Goal: Information Seeking & Learning: Learn about a topic

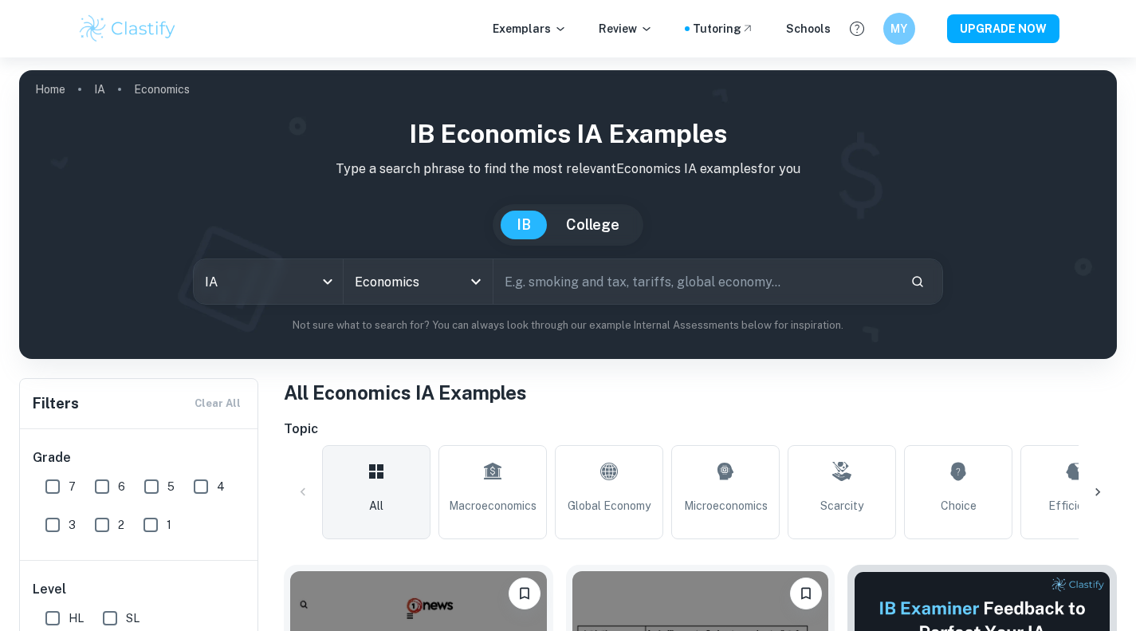
scroll to position [371, 0]
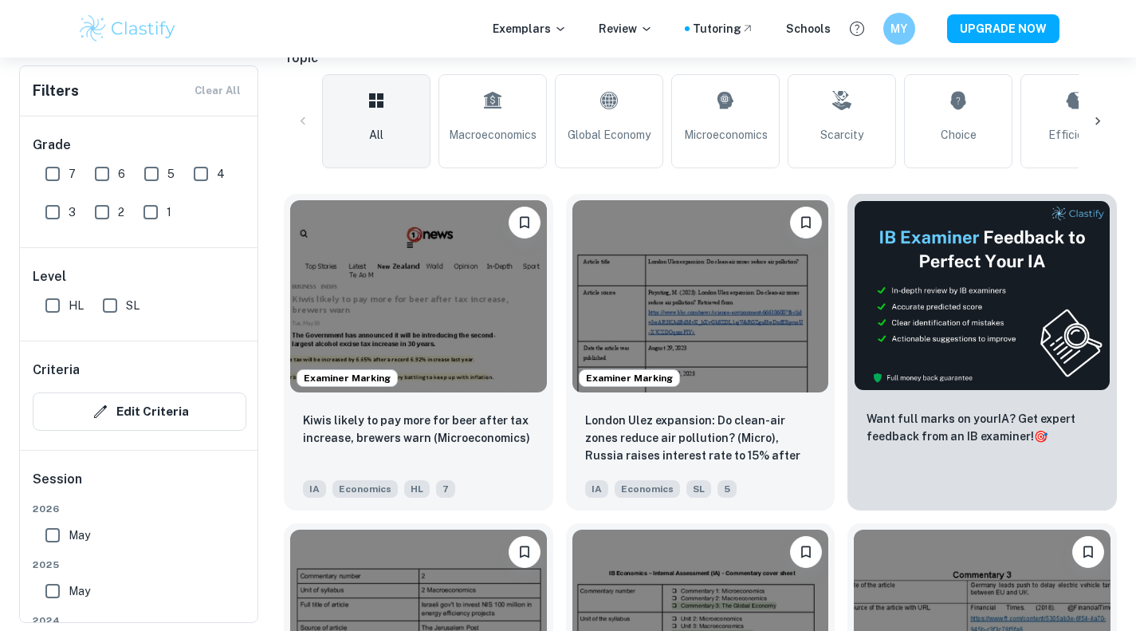
click at [467, 267] on img at bounding box center [418, 296] width 257 height 192
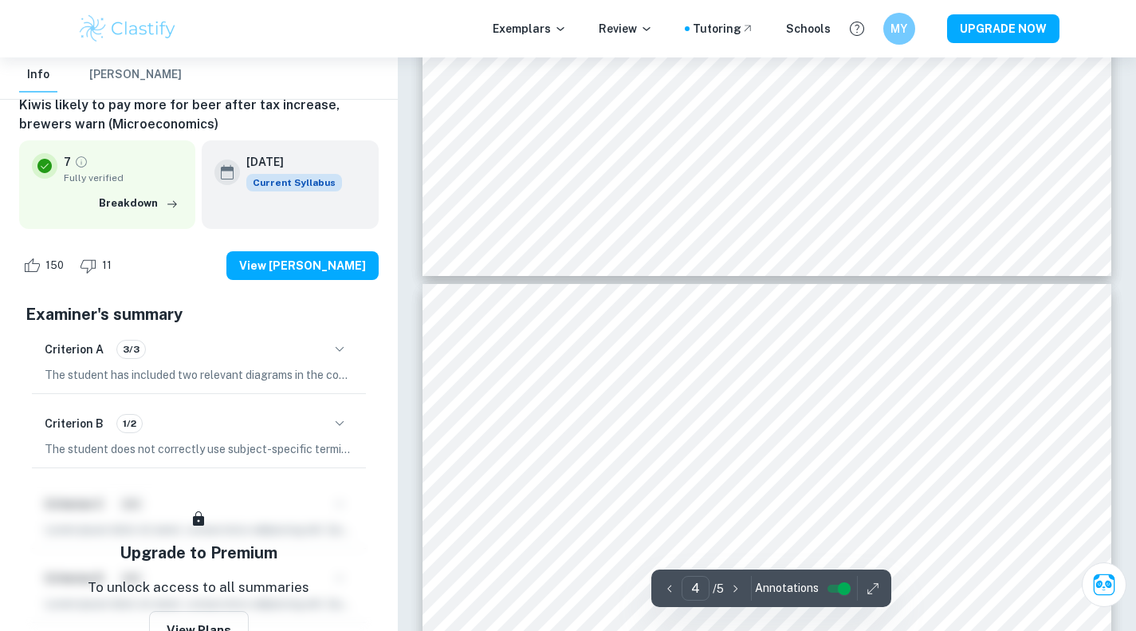
scroll to position [2965, 0]
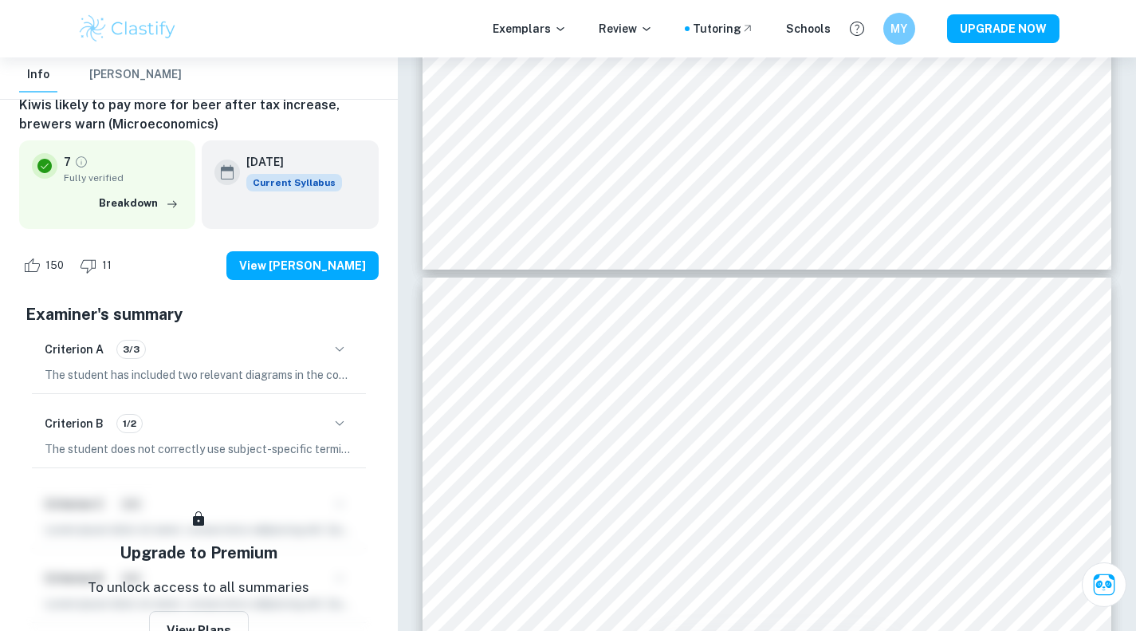
click at [347, 431] on icon "button" at bounding box center [339, 423] width 19 height 19
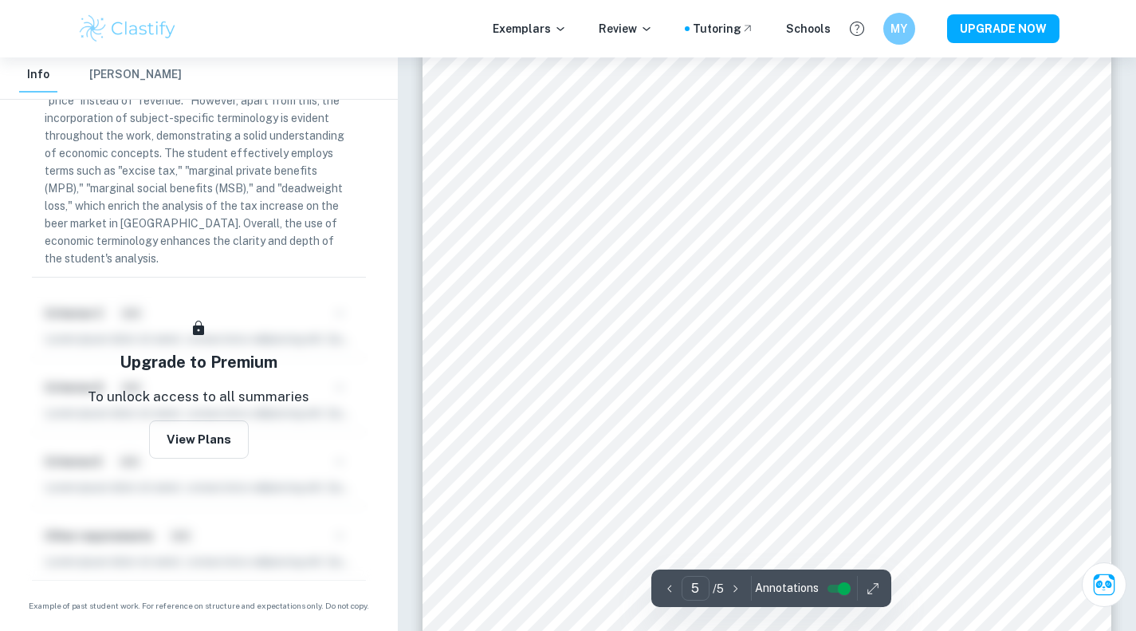
scroll to position [4450, 0]
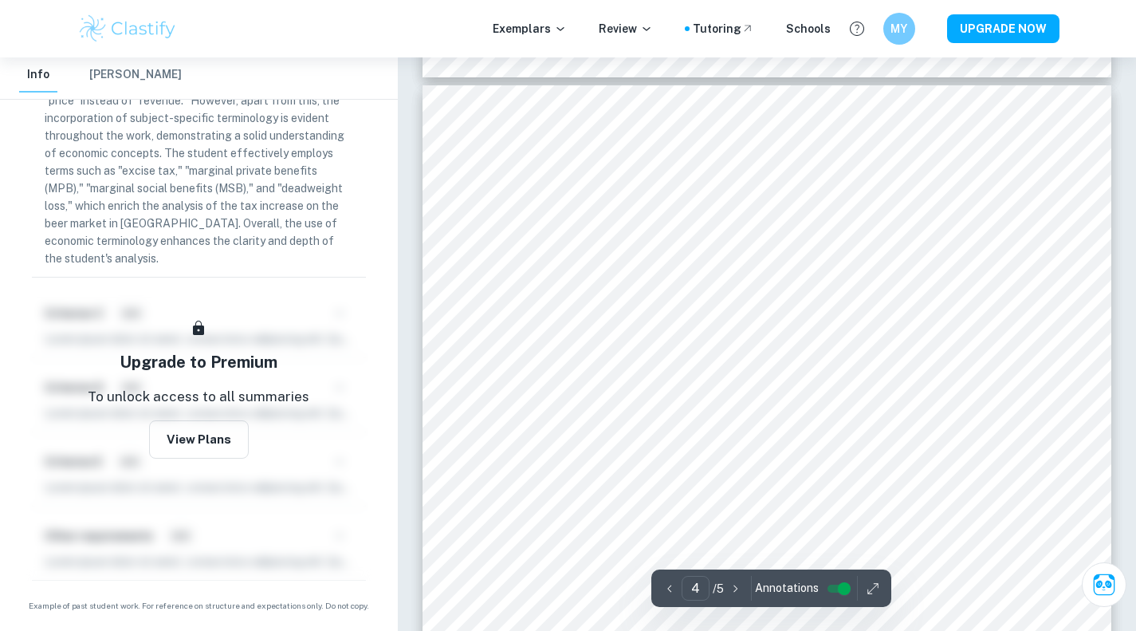
type input "3"
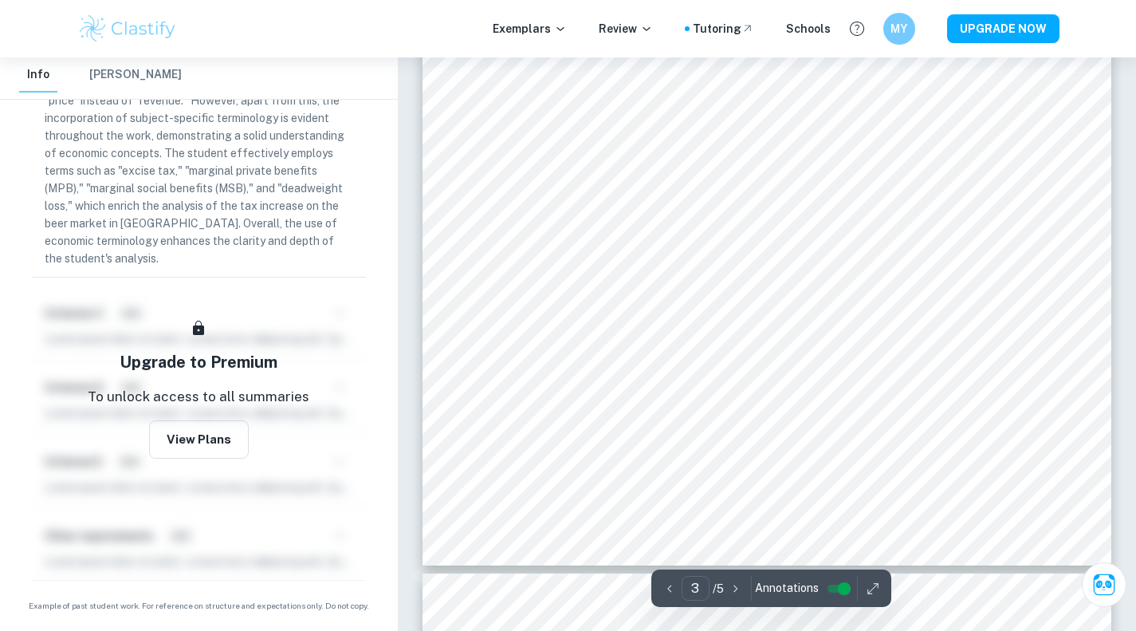
scroll to position [2668, 0]
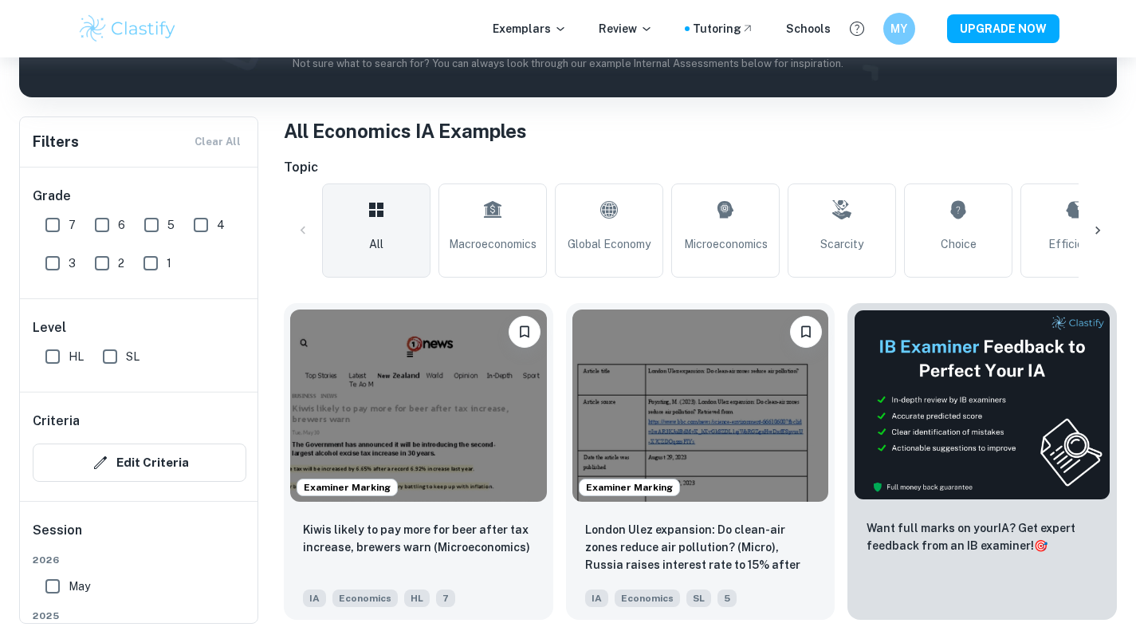
scroll to position [260, 0]
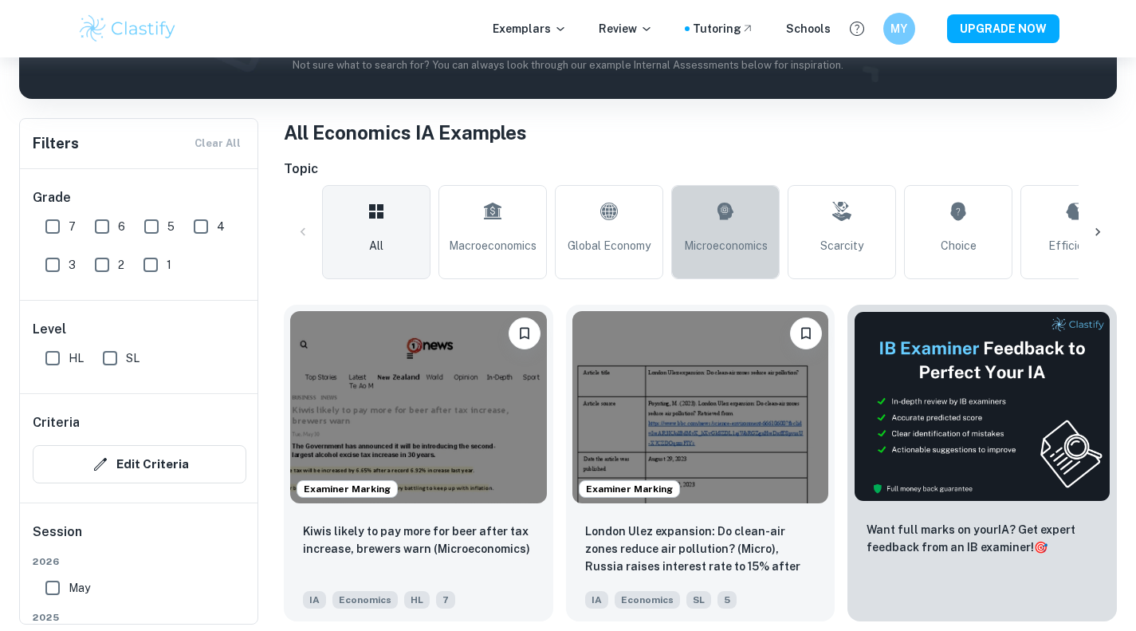
click at [754, 246] on span "Microeconomics" at bounding box center [726, 246] width 84 height 18
type input "Microeconomics"
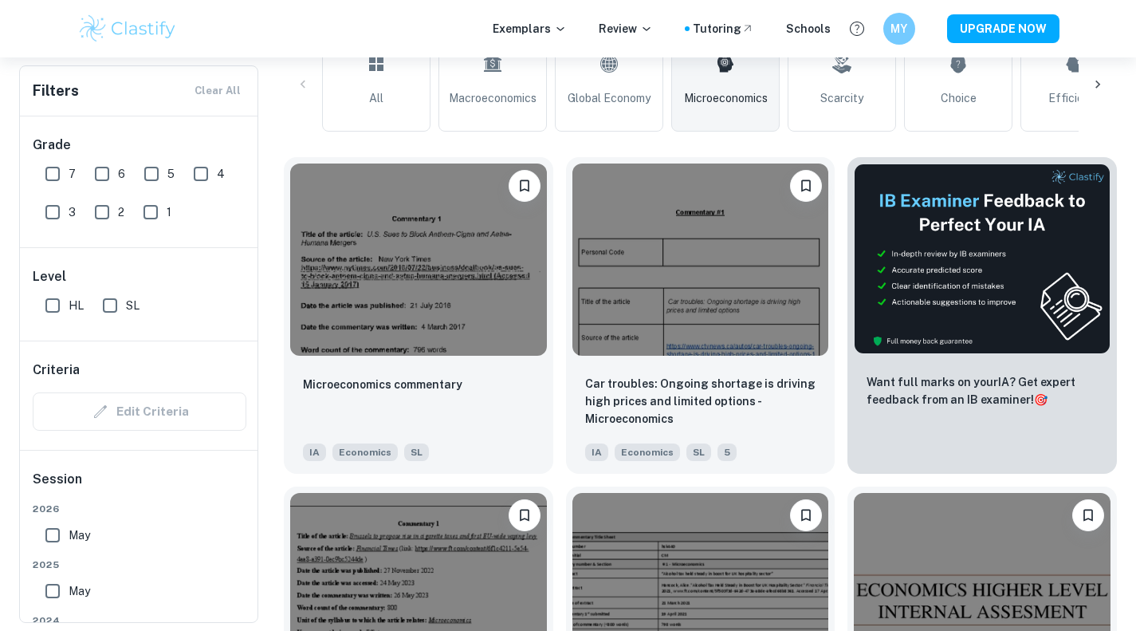
scroll to position [404, 0]
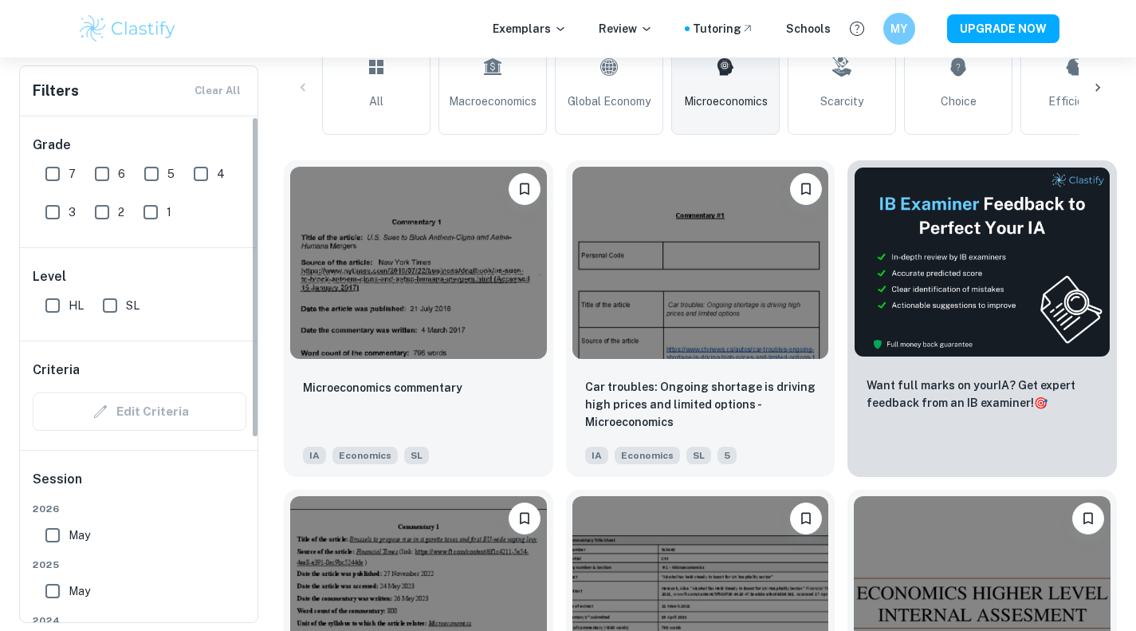
click at [56, 171] on input "7" at bounding box center [53, 174] width 32 height 32
checkbox input "true"
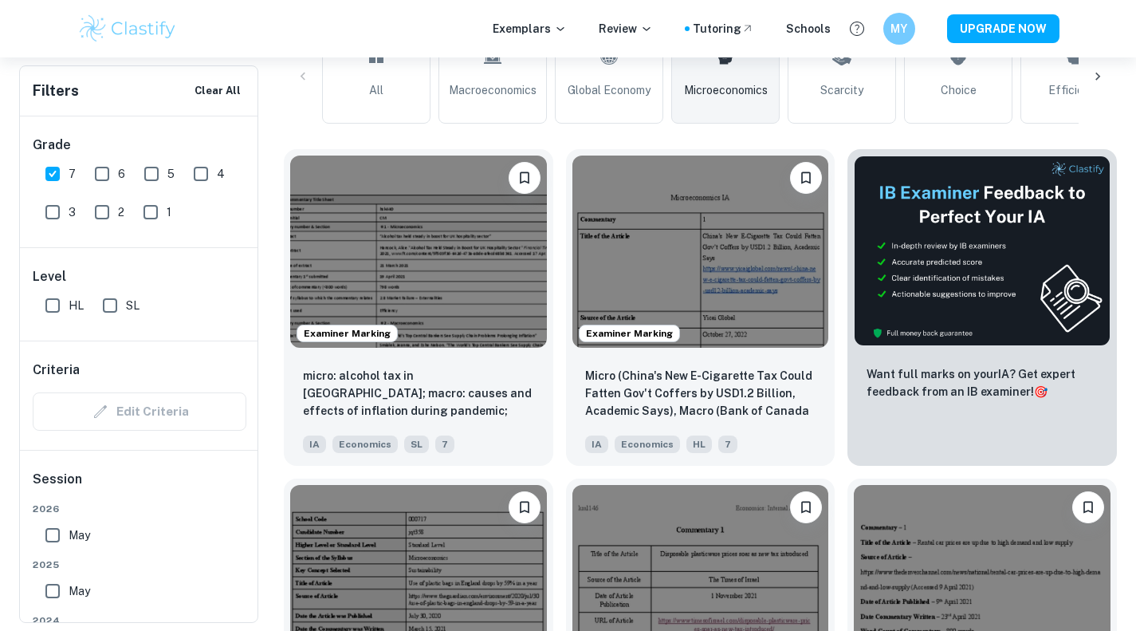
scroll to position [729, 0]
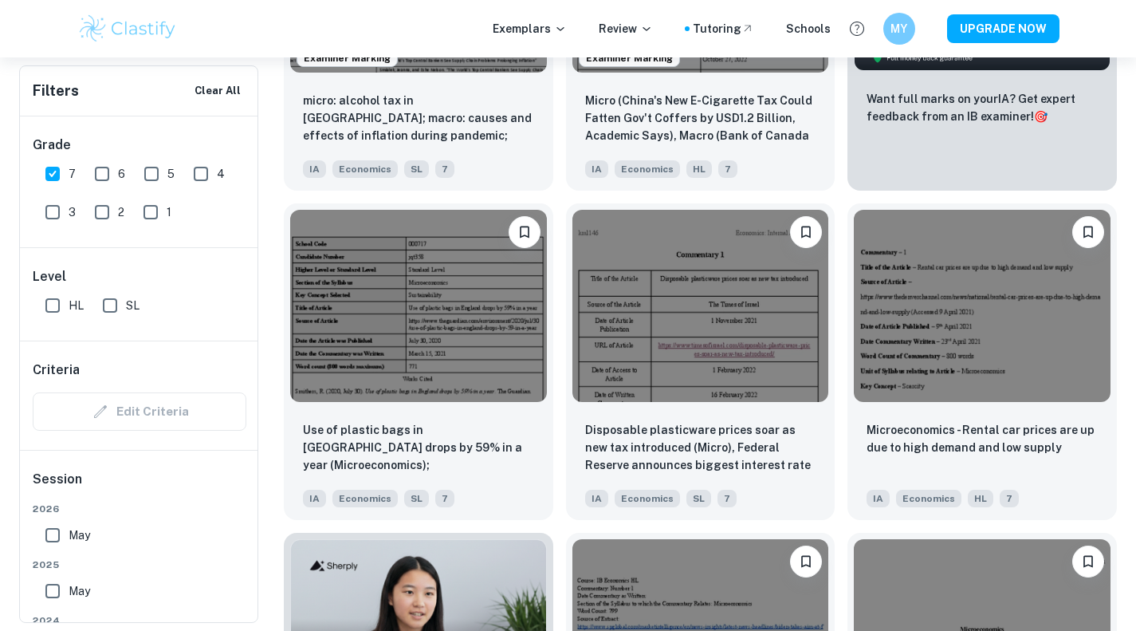
click at [441, 348] on img at bounding box center [418, 306] width 257 height 192
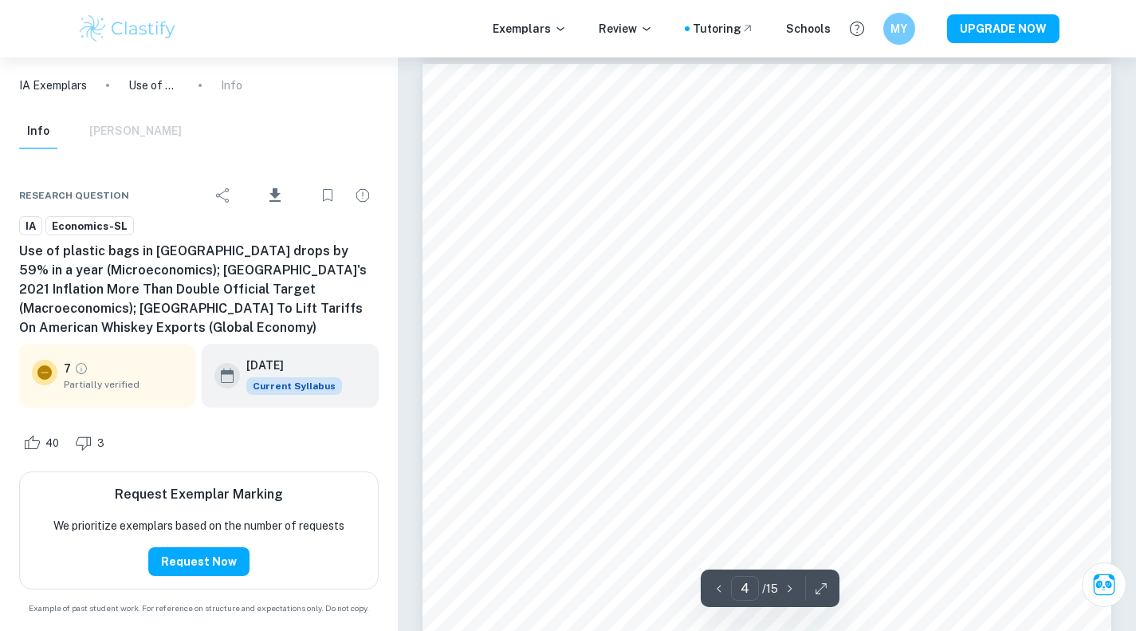
scroll to position [3175, 0]
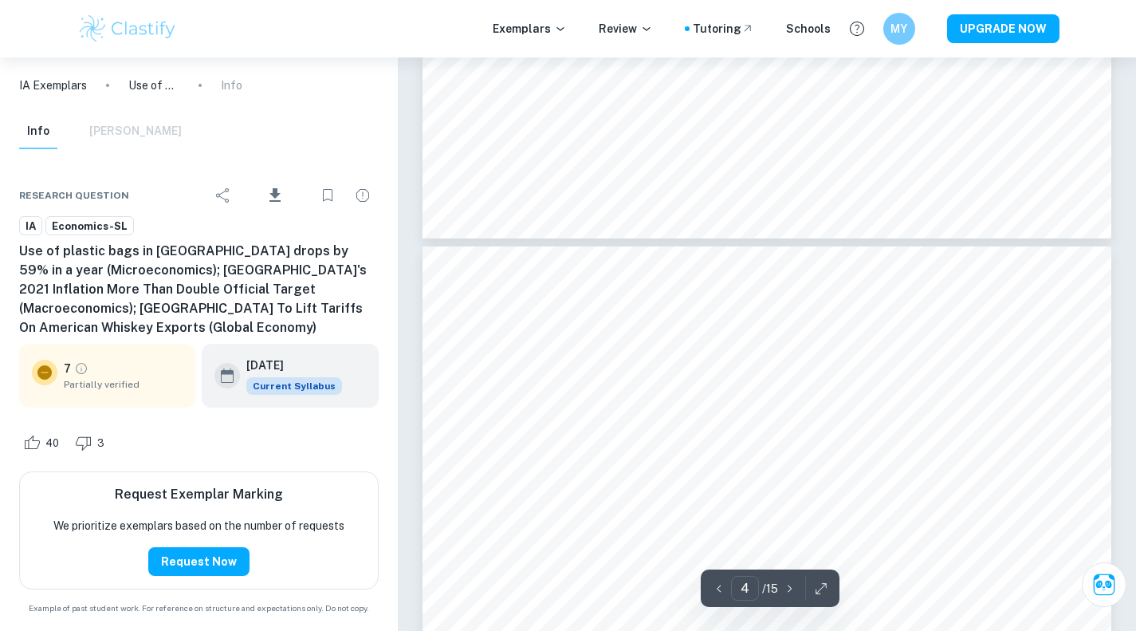
type input "5"
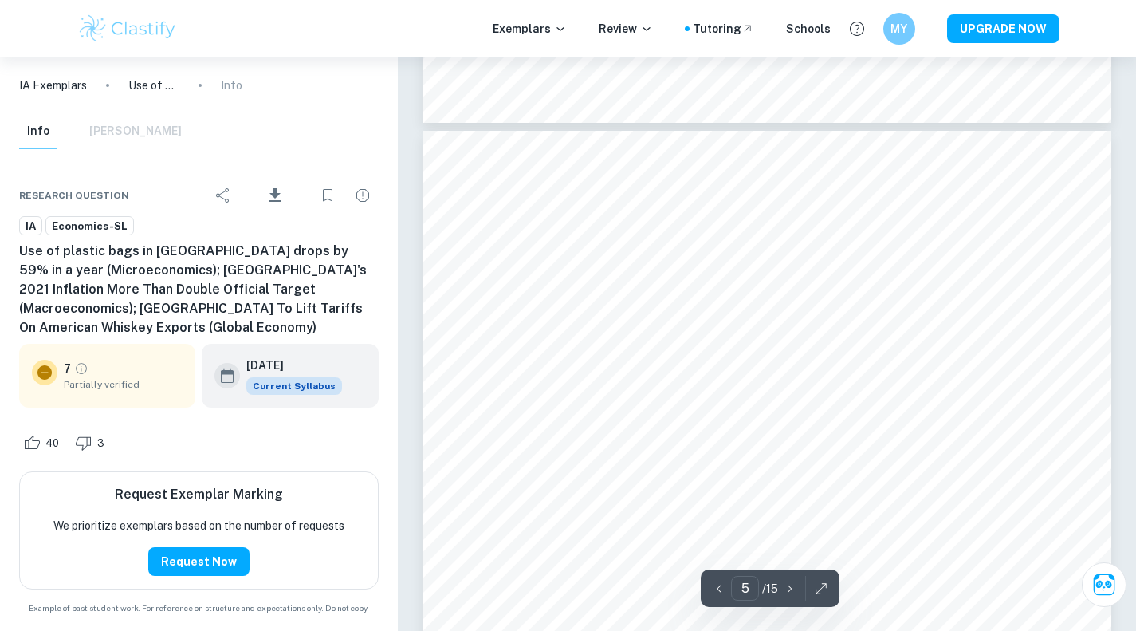
scroll to position [4089, 0]
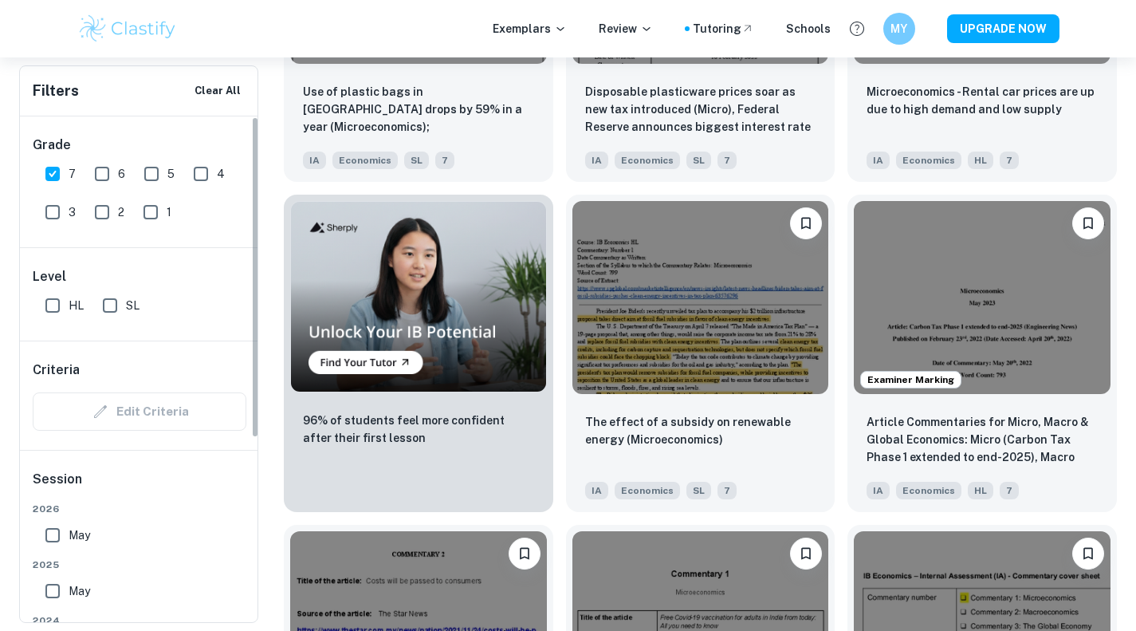
scroll to position [1071, 0]
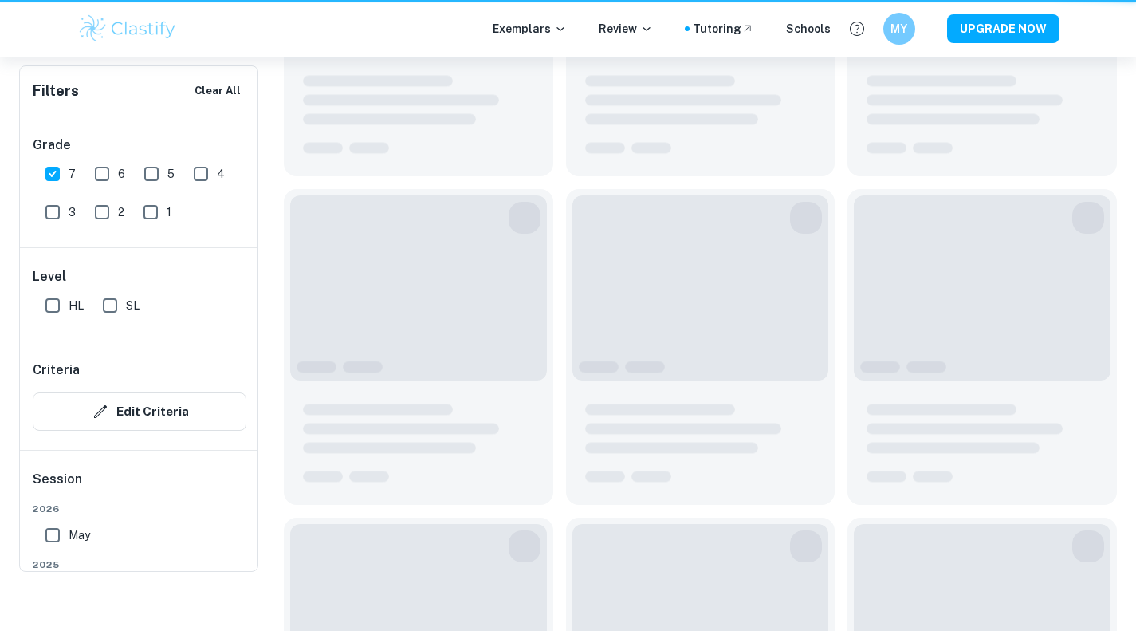
scroll to position [260, 0]
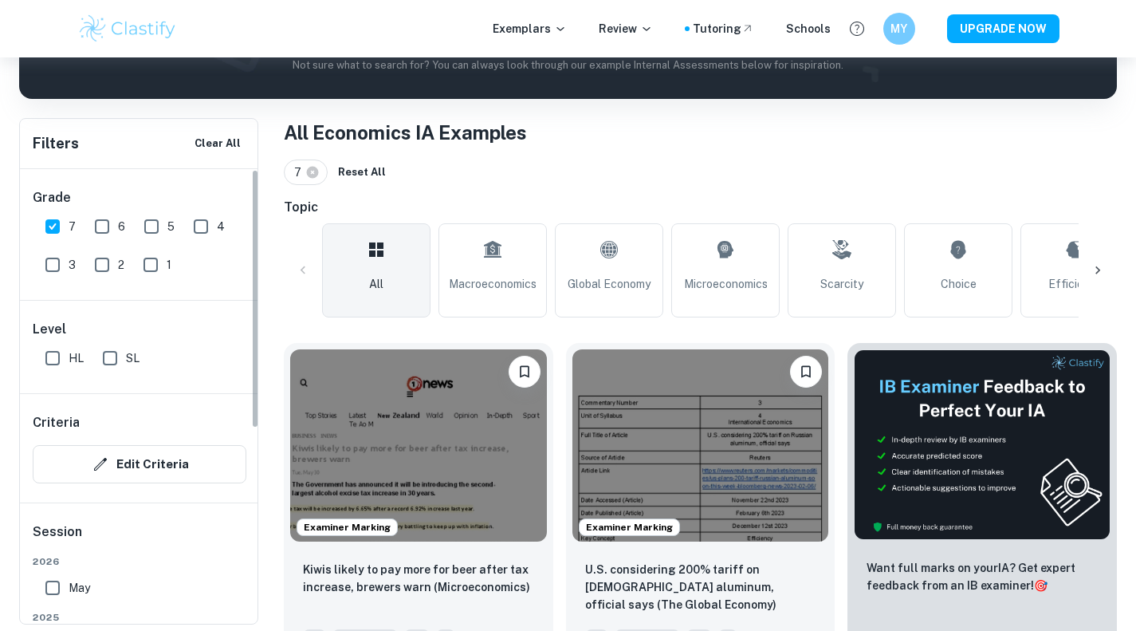
click at [380, 426] on img at bounding box center [418, 445] width 257 height 192
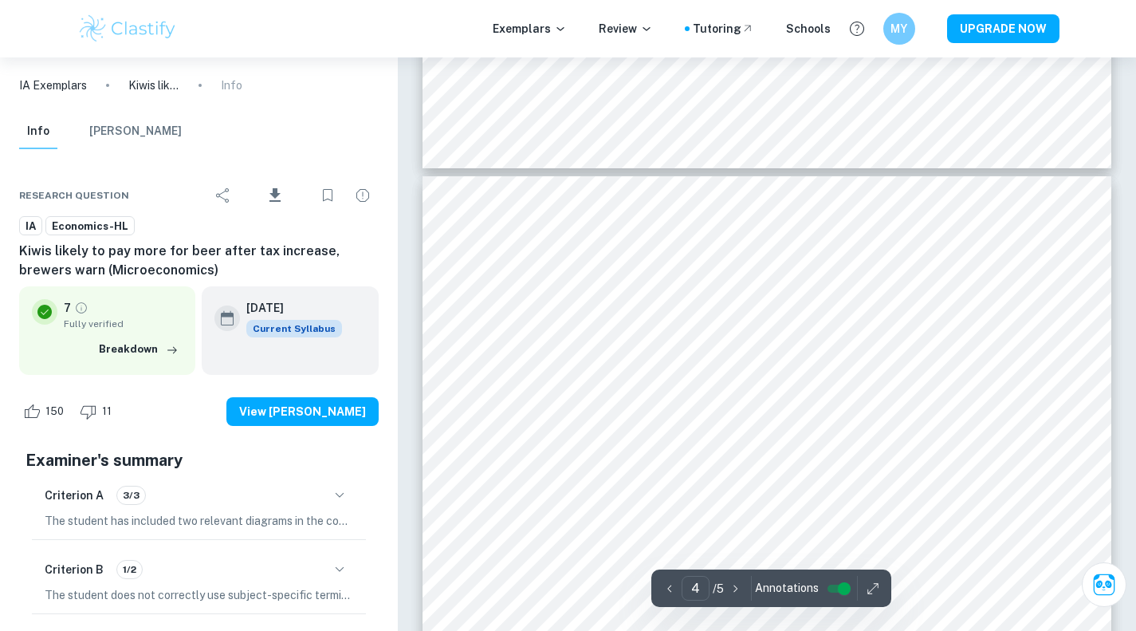
scroll to position [3127, 0]
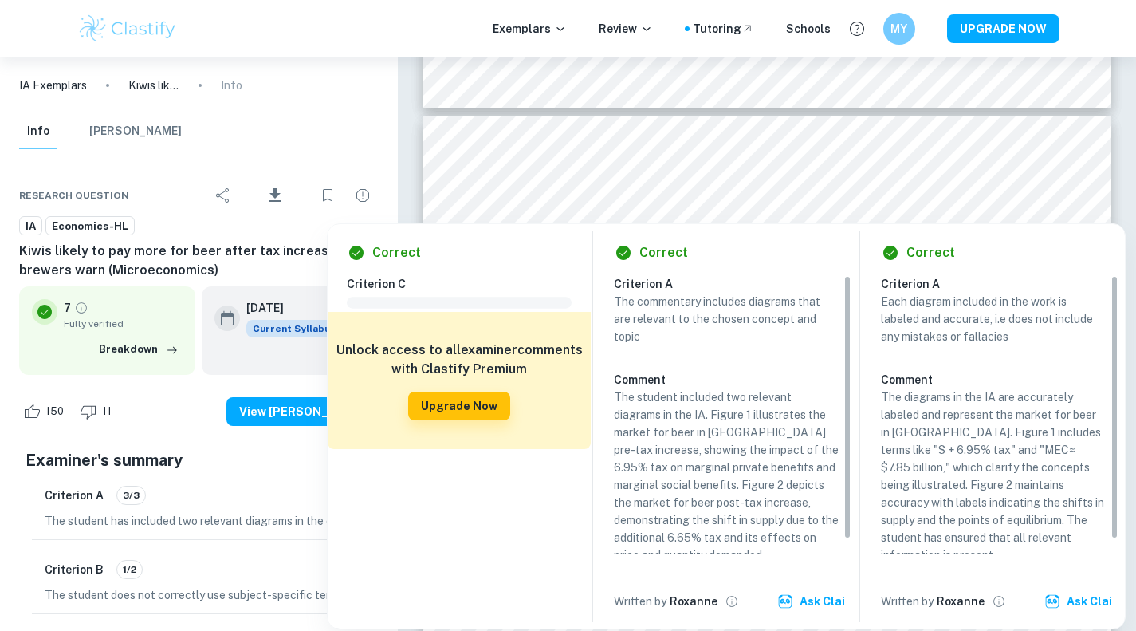
click at [176, 121] on div "Info [PERSON_NAME]" at bounding box center [198, 134] width 385 height 41
click at [309, 102] on div "IA Exemplars Kiwis likely to pay more for beer after tax increase, brewers warn…" at bounding box center [199, 85] width 398 height 56
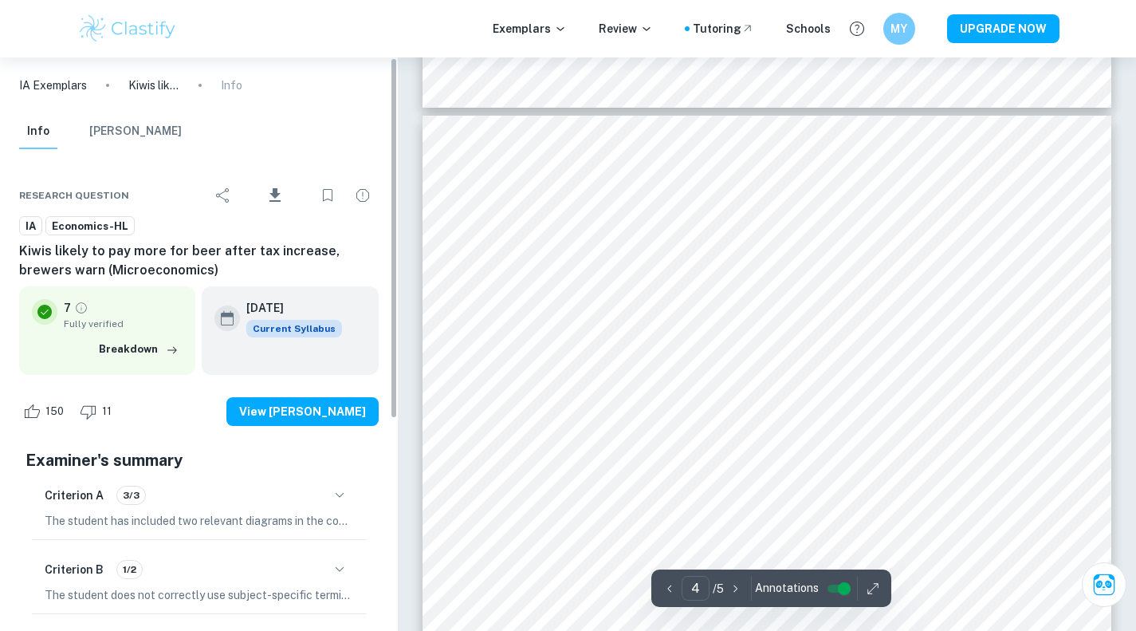
click at [357, 103] on div "IA Exemplars Kiwis likely to pay more for beer after tax increase, brewers warn…" at bounding box center [199, 85] width 398 height 56
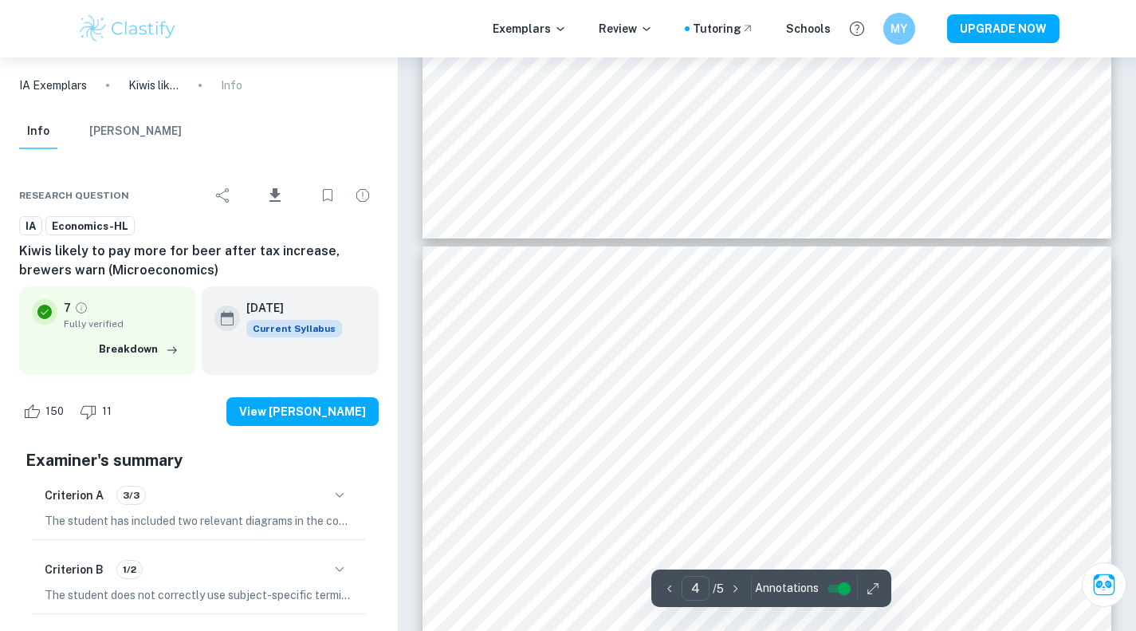
scroll to position [2995, 0]
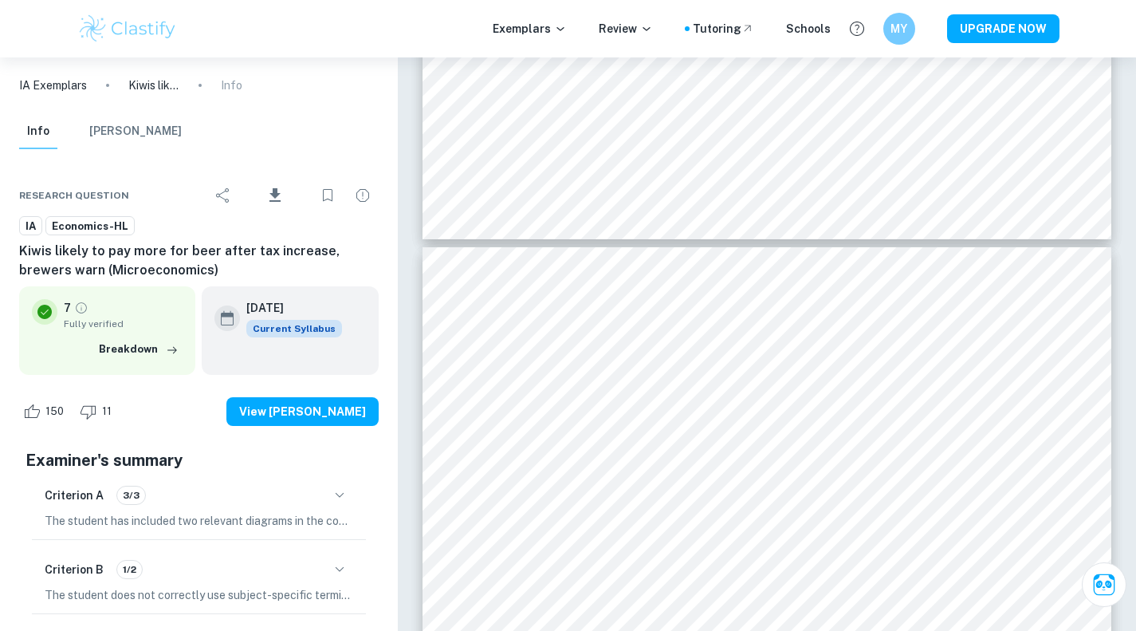
type input "3"
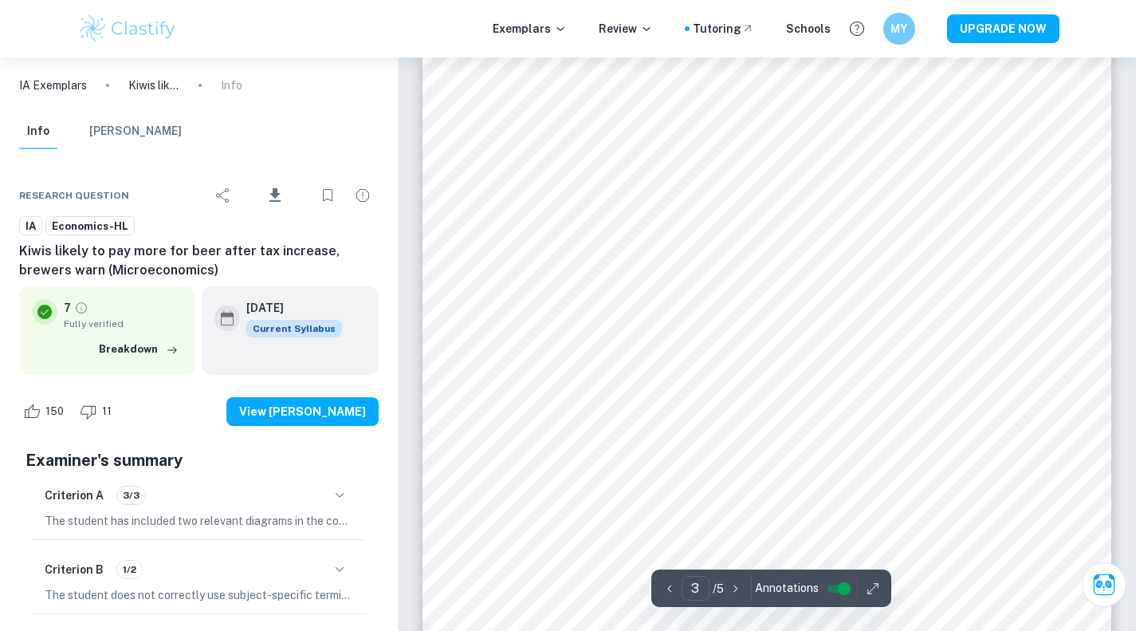
scroll to position [2297, 0]
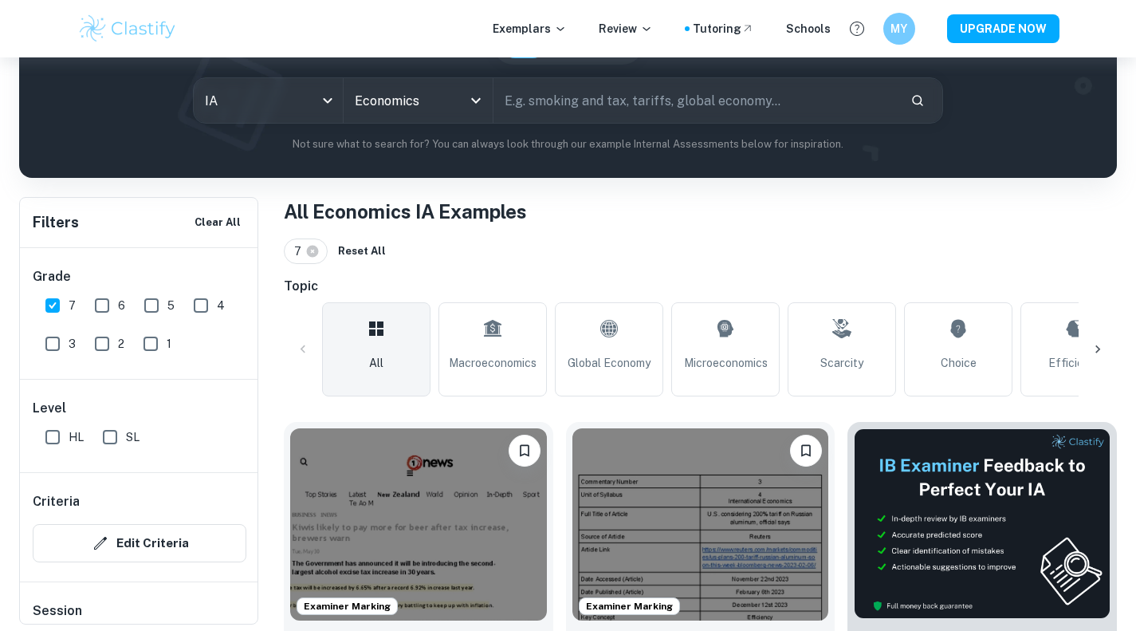
scroll to position [180, 0]
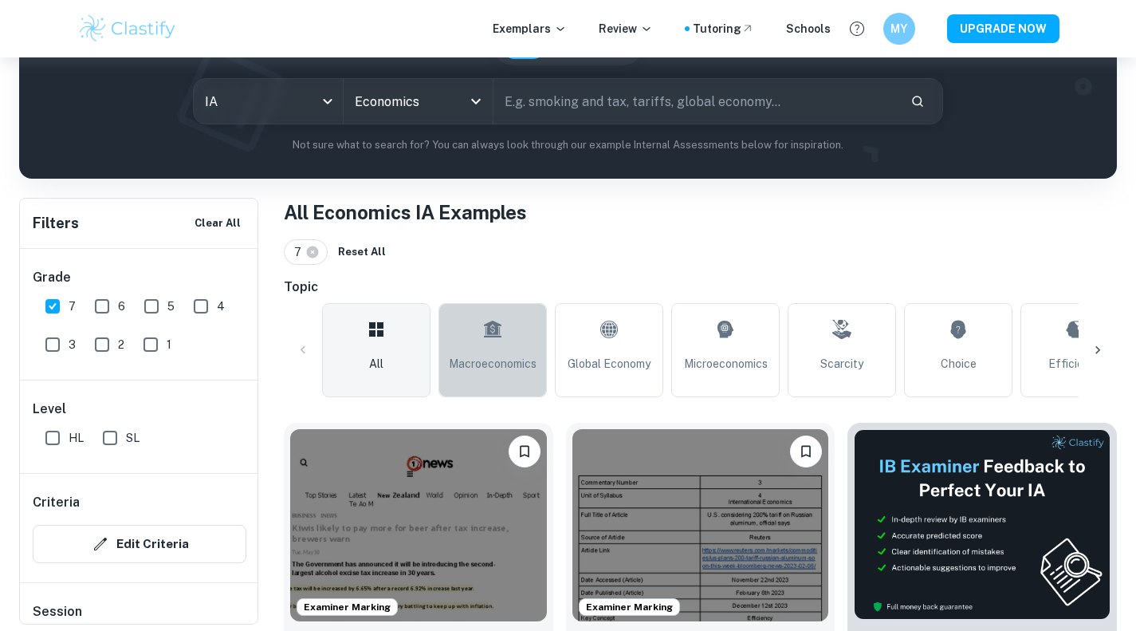
click at [484, 372] on span "Macroeconomics" at bounding box center [493, 364] width 88 height 18
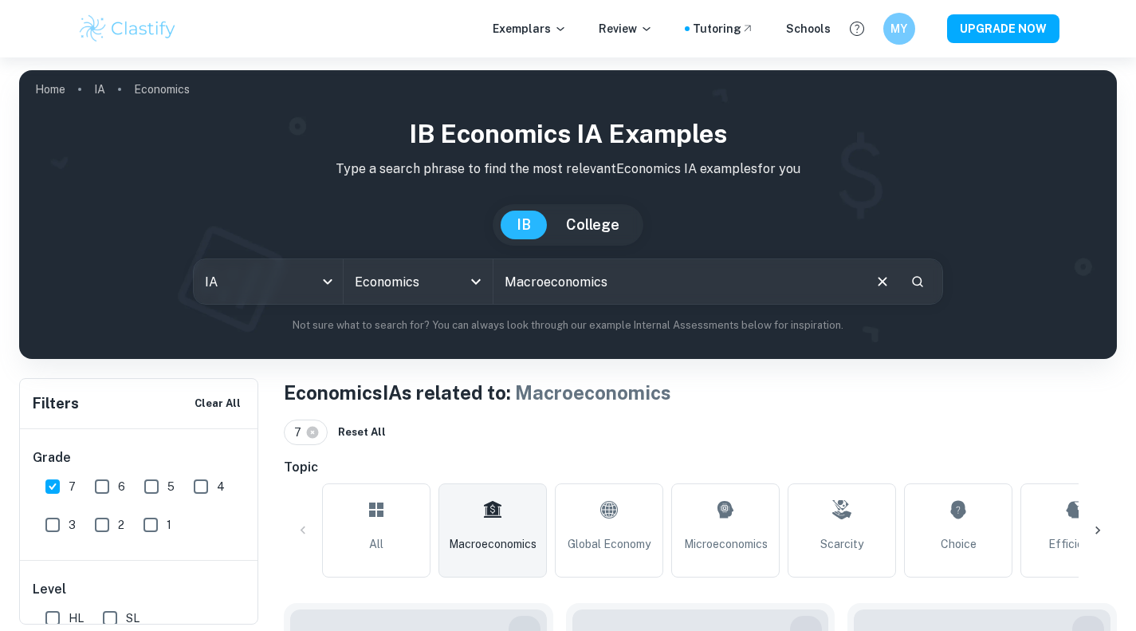
click at [712, 483] on link "Microeconomics" at bounding box center [725, 530] width 108 height 94
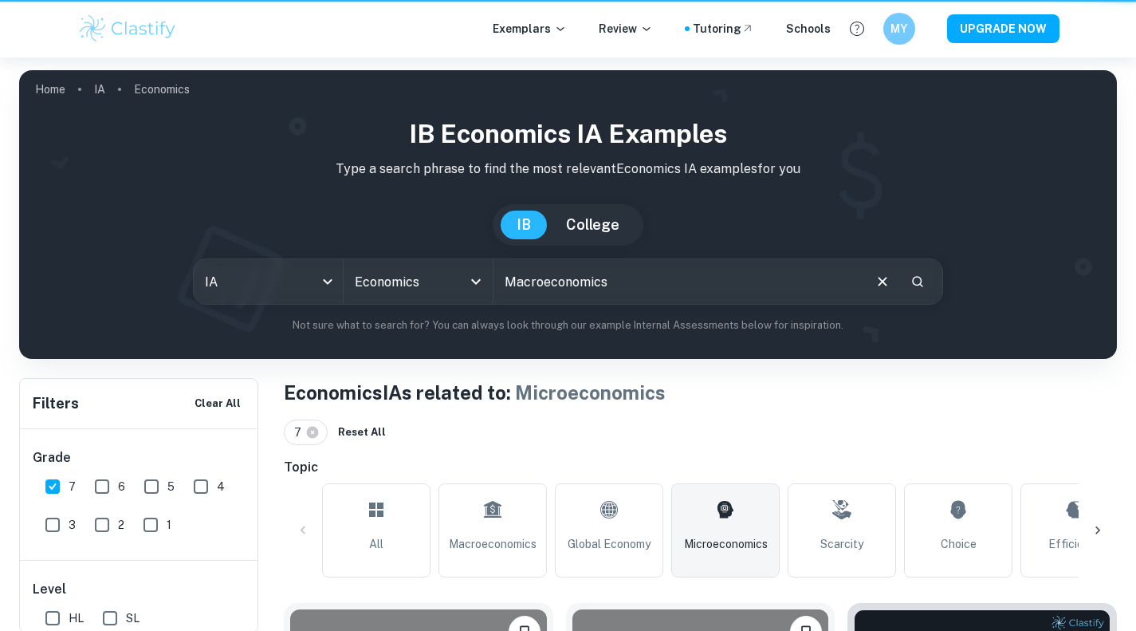
type input "Microeconomics"
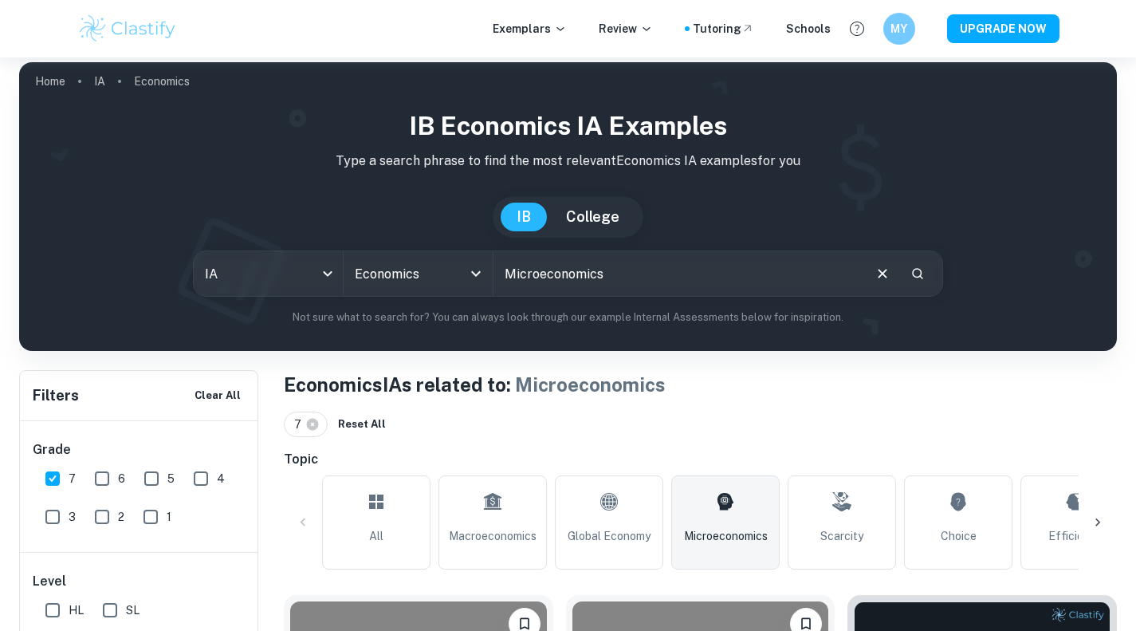
scroll to position [899, 0]
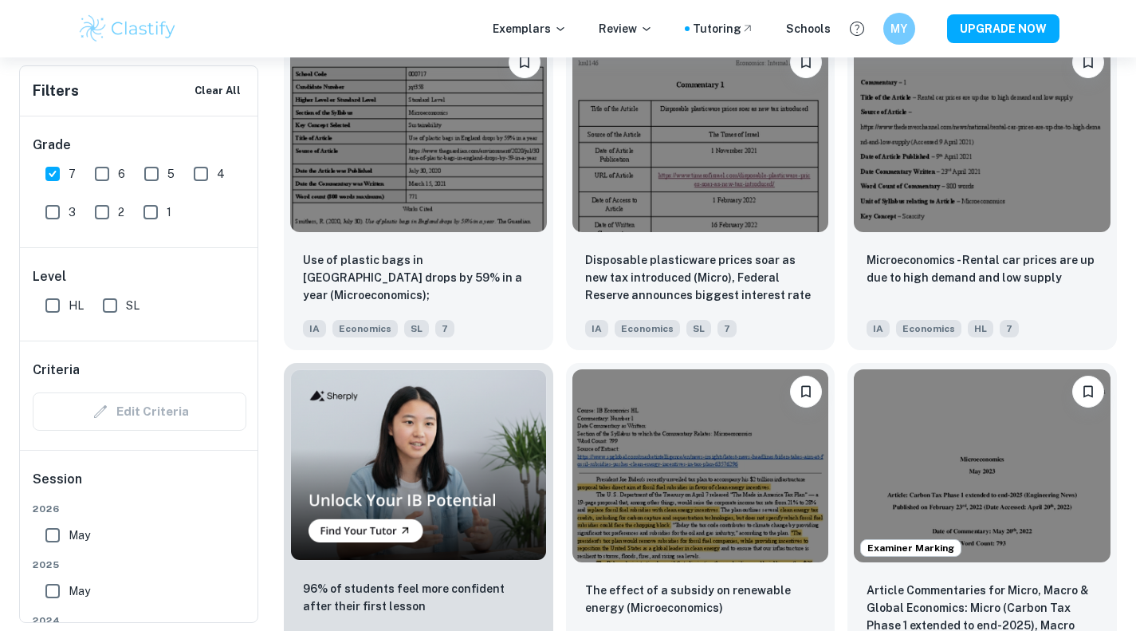
click at [742, 461] on img at bounding box center [701, 465] width 257 height 192
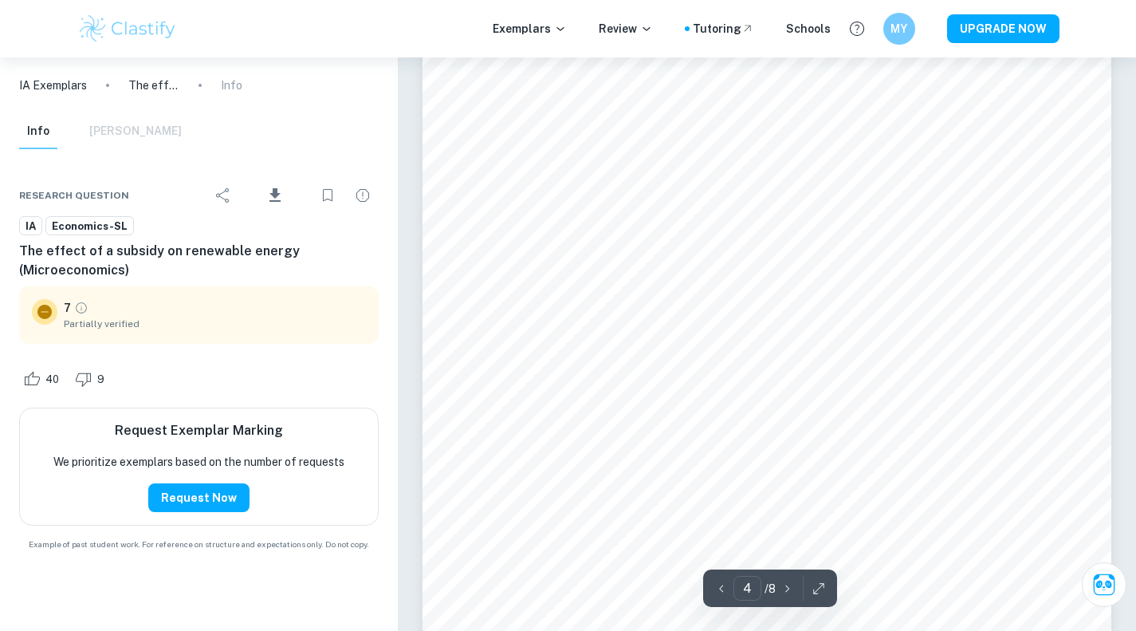
scroll to position [3183, 0]
type input "5"
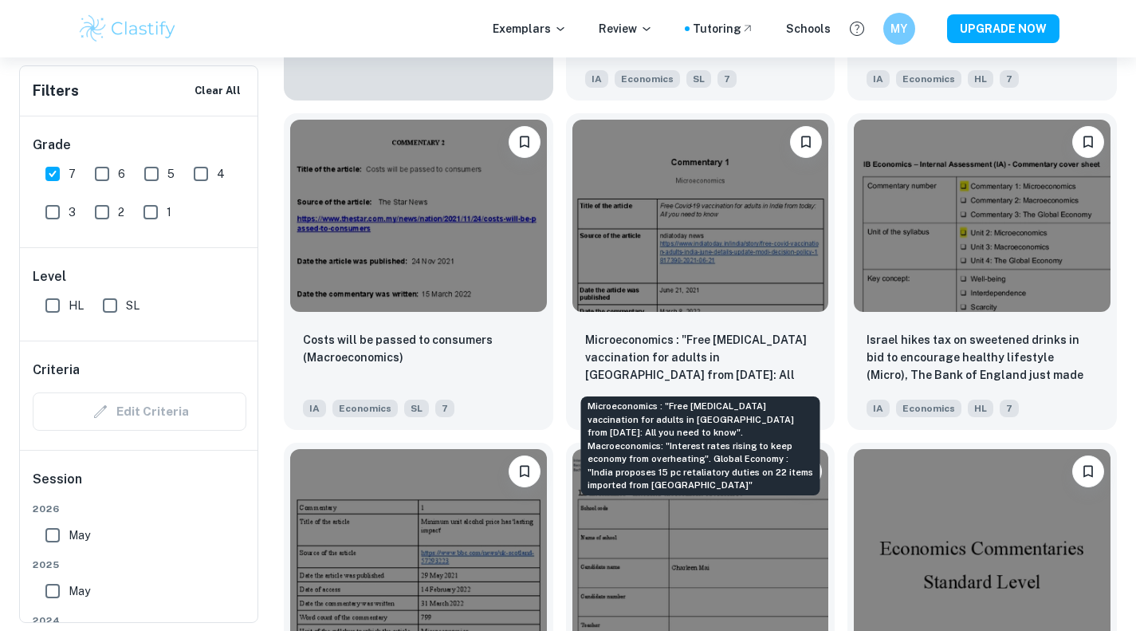
scroll to position [1479, 0]
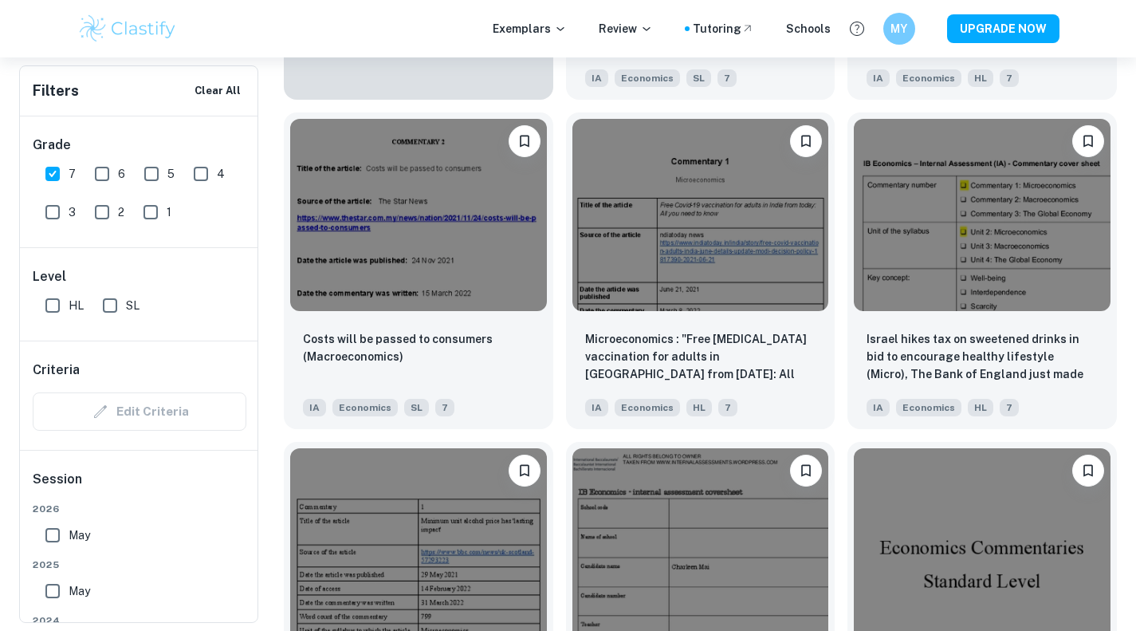
click at [781, 202] on img at bounding box center [701, 215] width 257 height 192
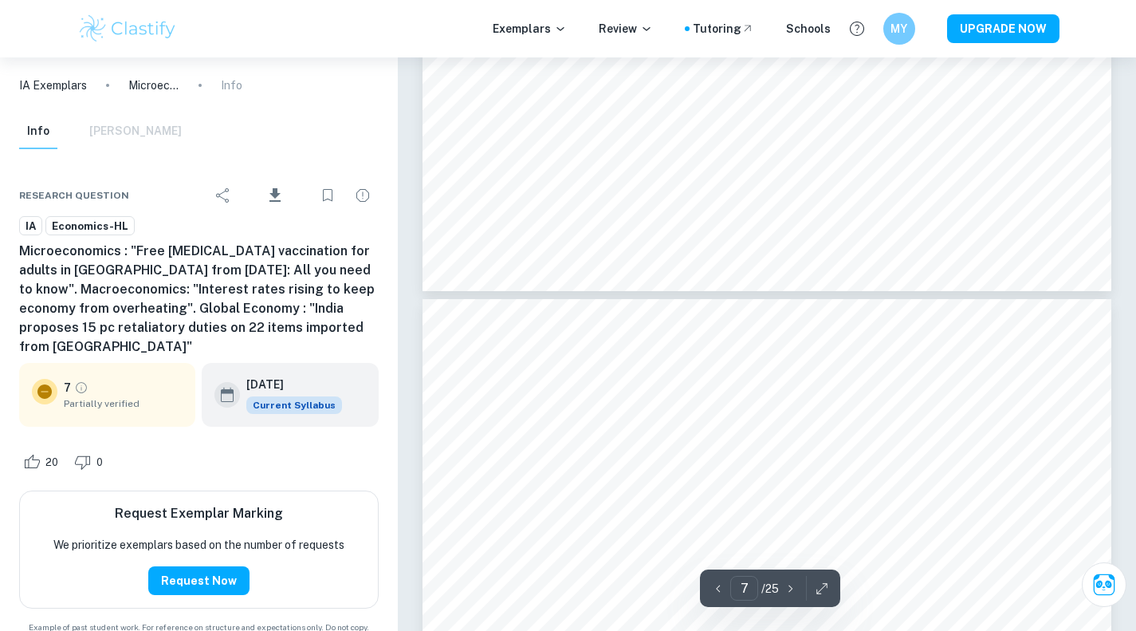
type input "8"
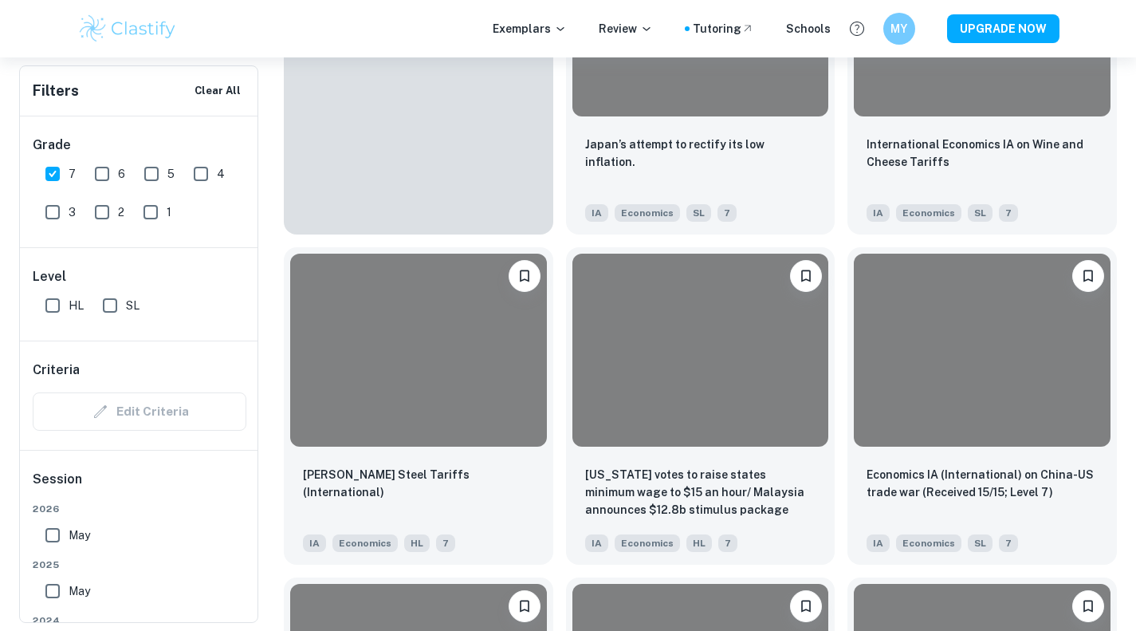
scroll to position [1479, 0]
